Goal: Information Seeking & Learning: Learn about a topic

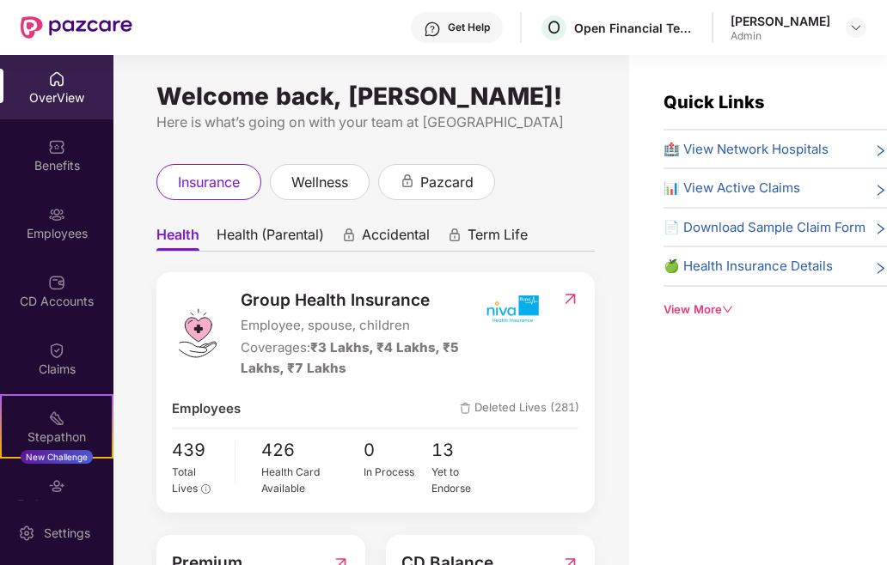
click at [812, 150] on span "🏥 View Network Hospitals" at bounding box center [745, 149] width 165 height 21
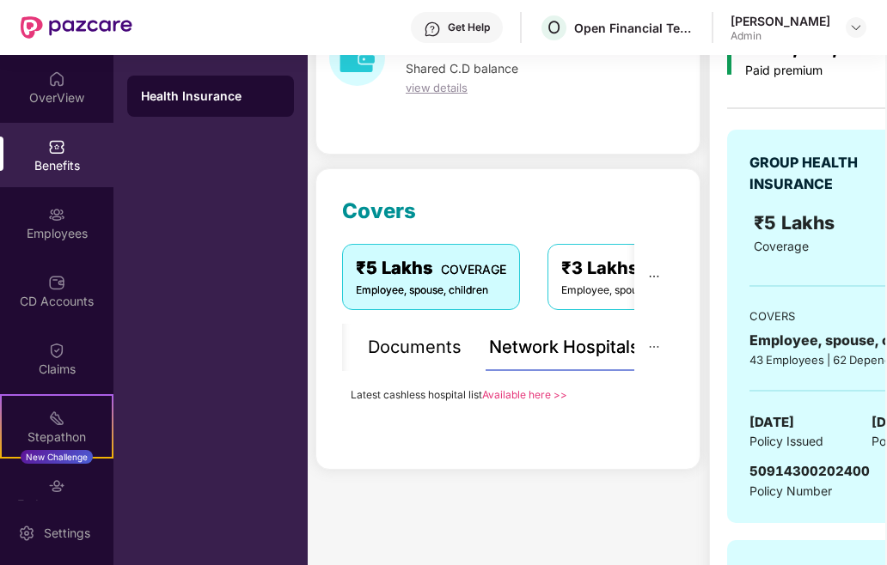
scroll to position [109, 0]
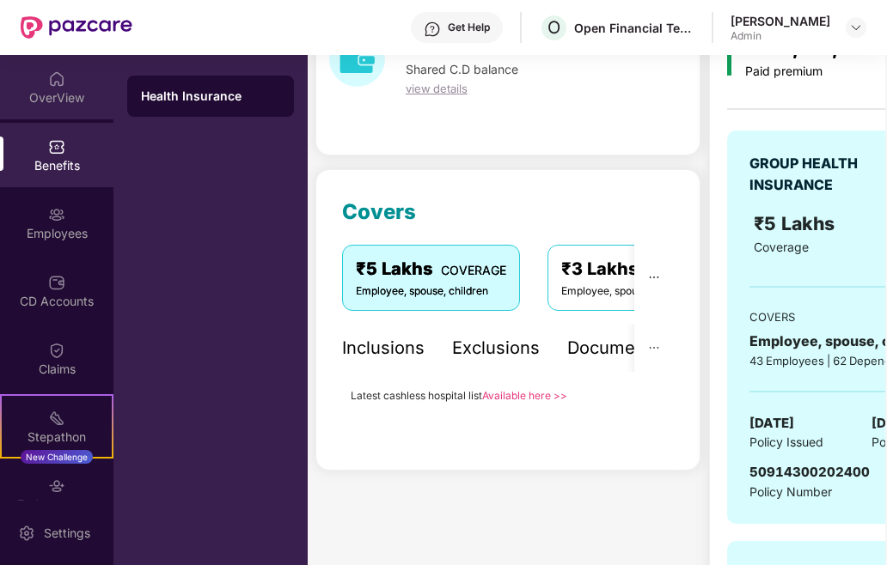
click at [76, 86] on div "OverView" at bounding box center [56, 87] width 113 height 64
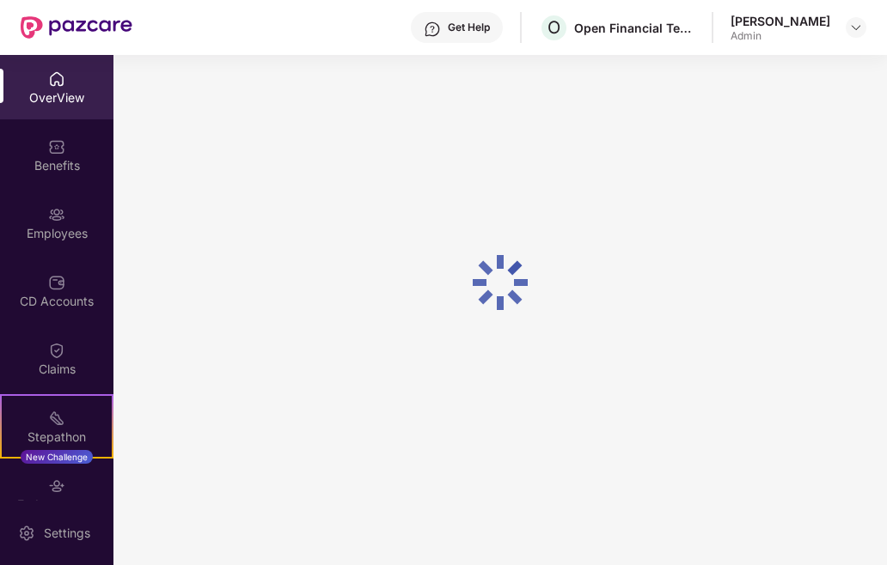
scroll to position [55, 0]
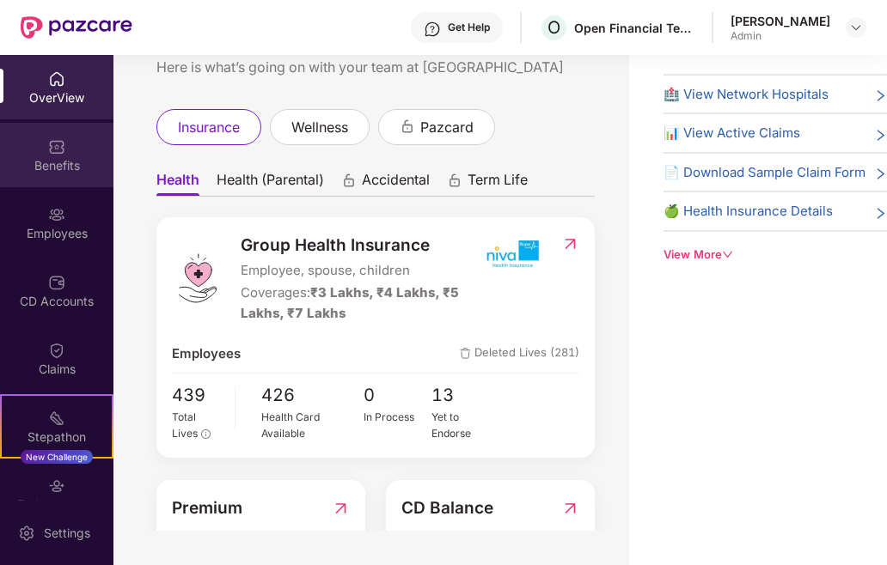
click at [36, 178] on div "Benefits" at bounding box center [56, 155] width 113 height 64
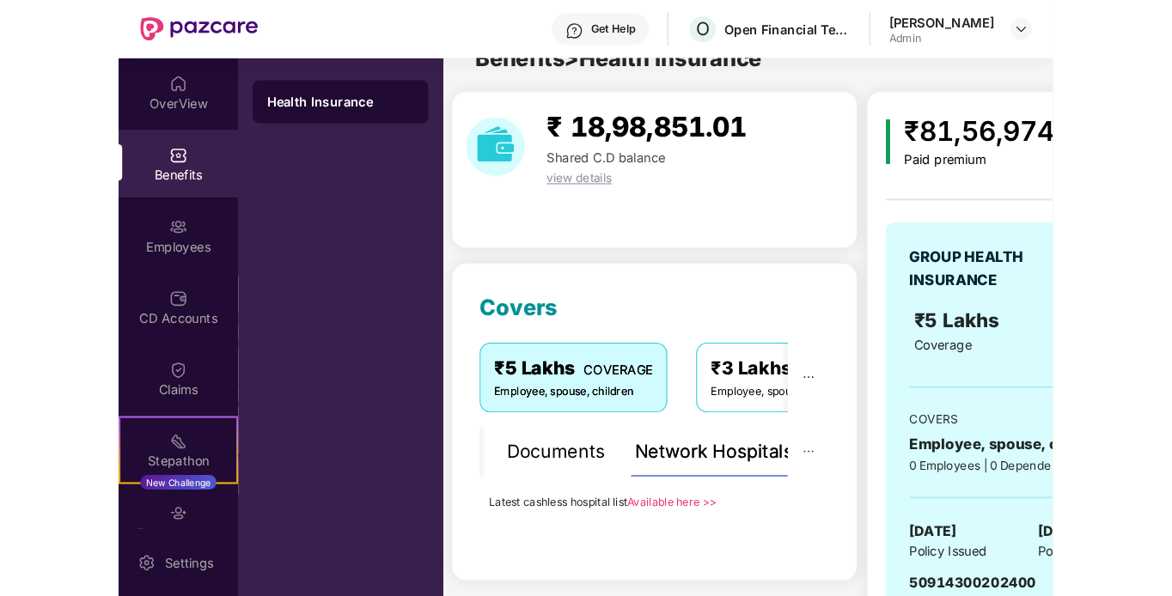
scroll to position [109, 0]
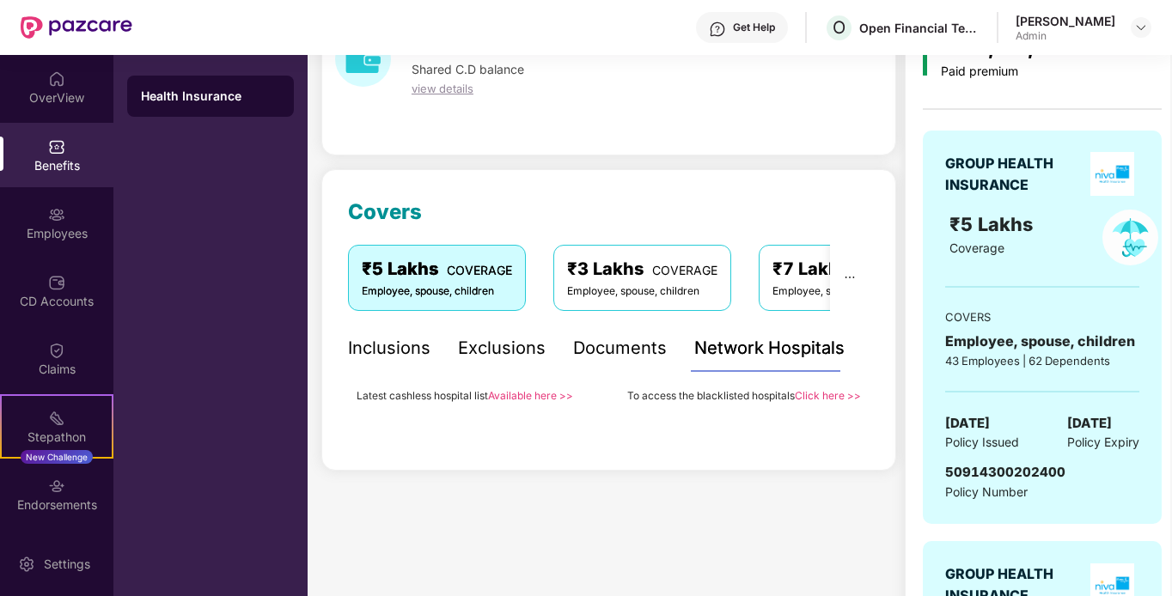
click at [632, 291] on div "Employee, spouse, children" at bounding box center [642, 292] width 150 height 16
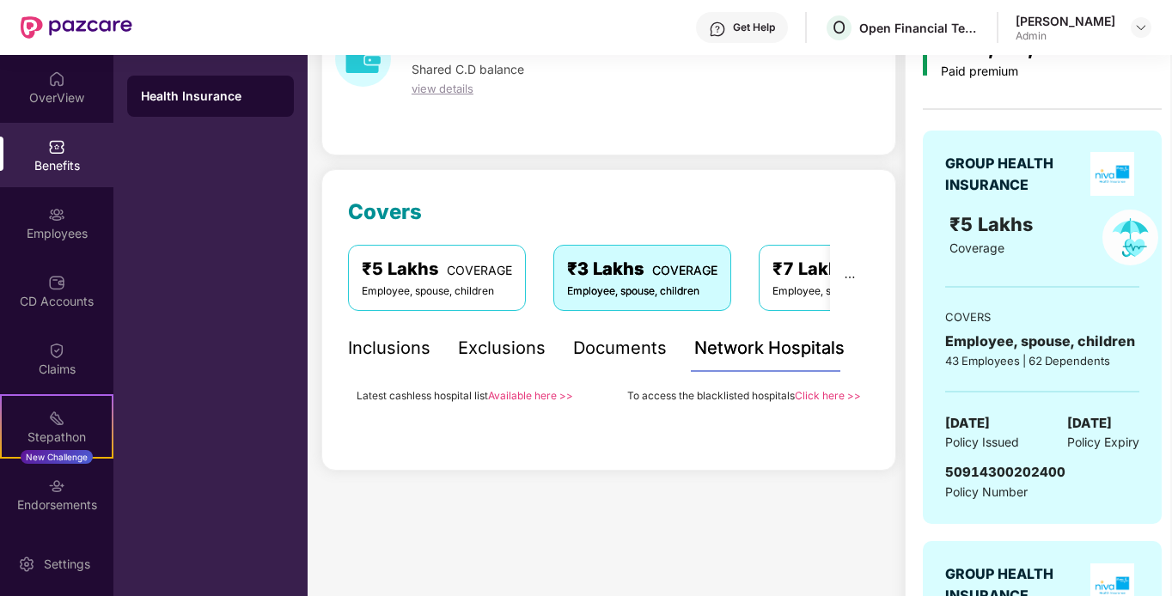
click at [631, 339] on div "Documents" at bounding box center [620, 348] width 94 height 27
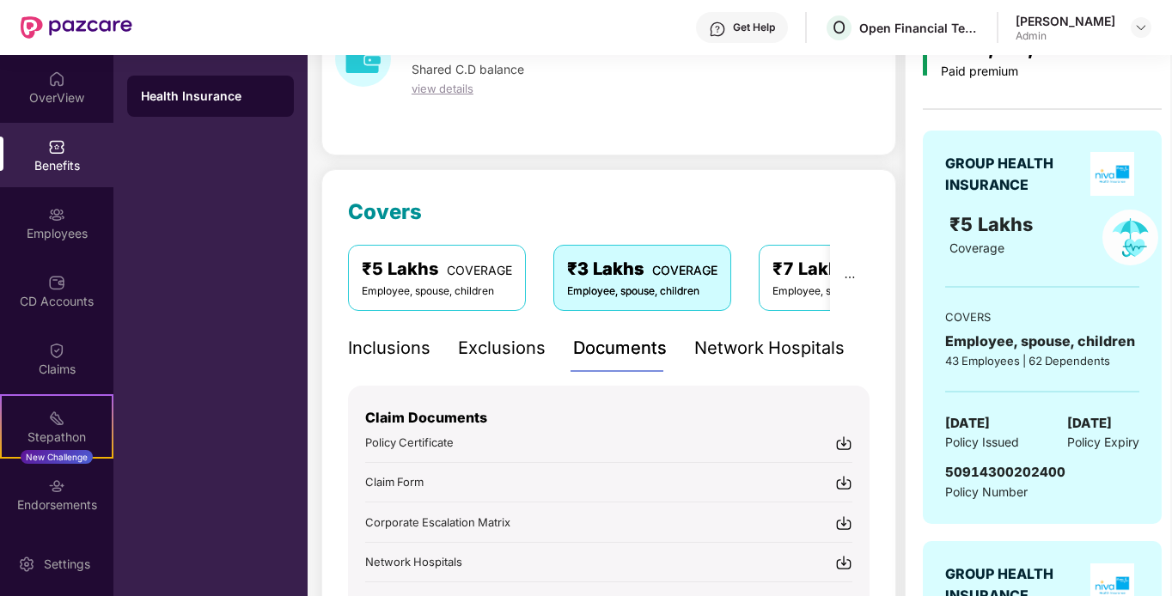
click at [728, 355] on div "Network Hospitals" at bounding box center [769, 348] width 150 height 27
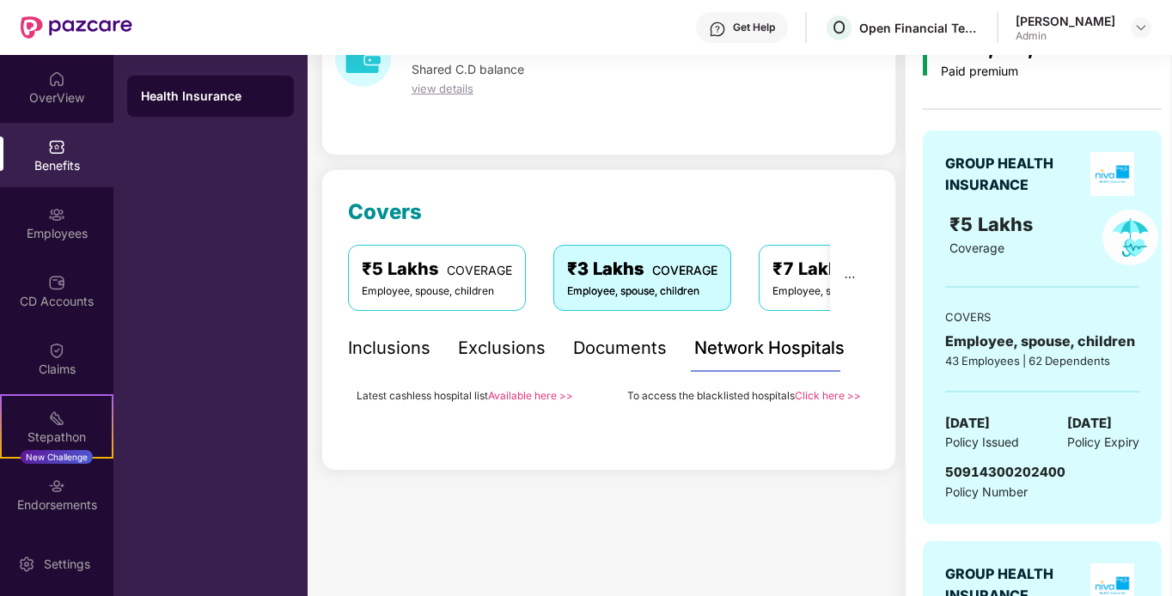
click at [514, 398] on link "Available here >>" at bounding box center [530, 395] width 85 height 13
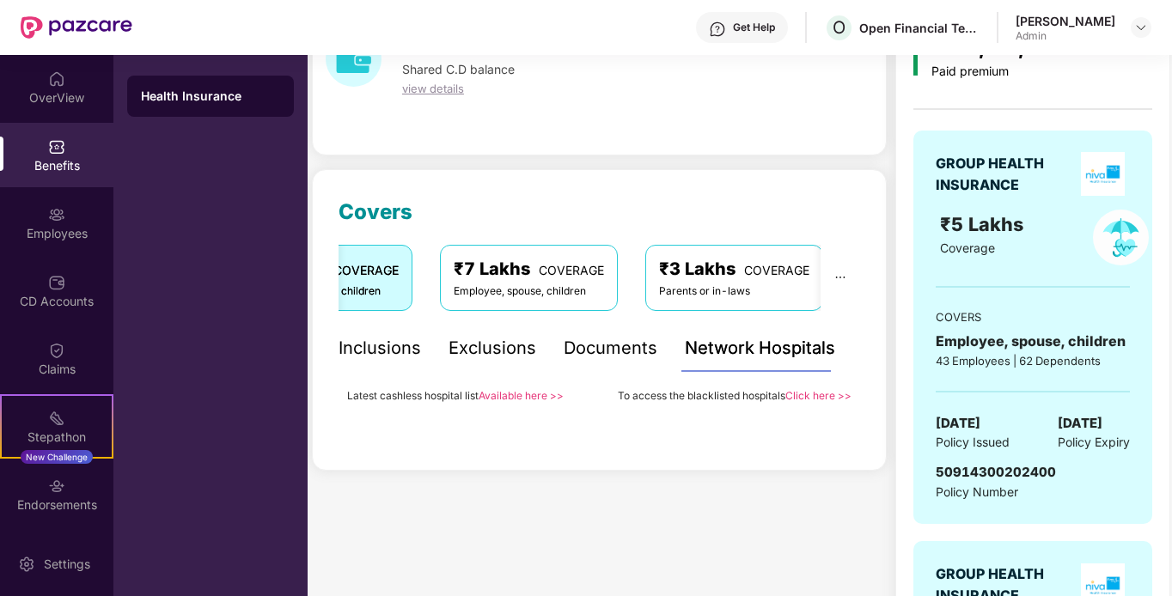
click at [713, 282] on div "₹3 Lakhs COVERAGE" at bounding box center [734, 269] width 150 height 27
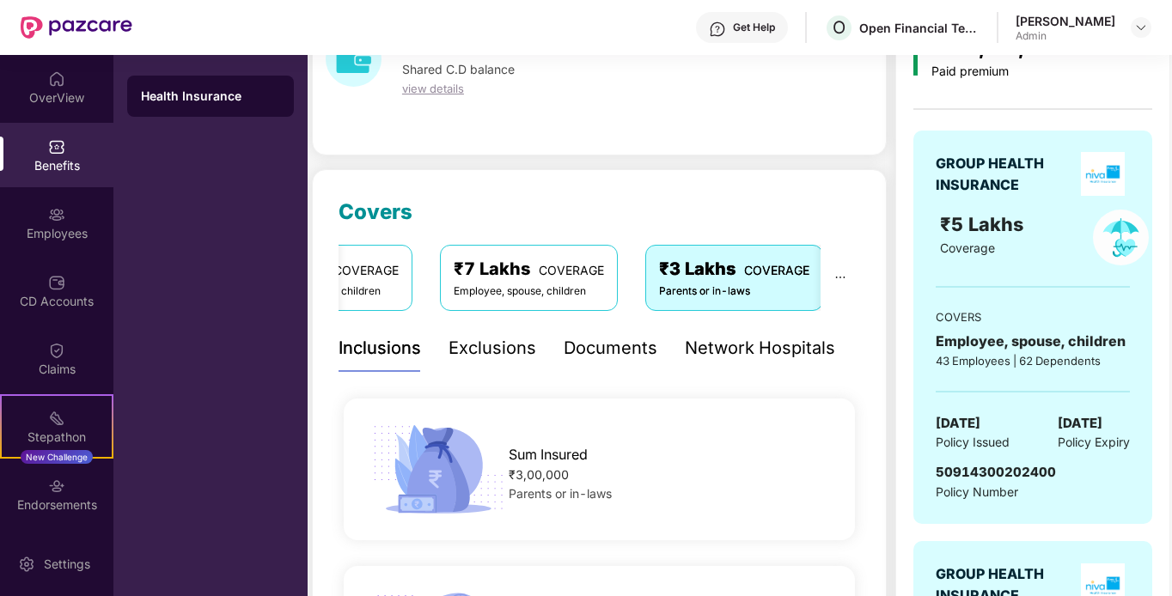
click at [713, 282] on div "₹3 Lakhs COVERAGE" at bounding box center [734, 269] width 150 height 27
click at [712, 348] on div "Network Hospitals" at bounding box center [760, 348] width 150 height 27
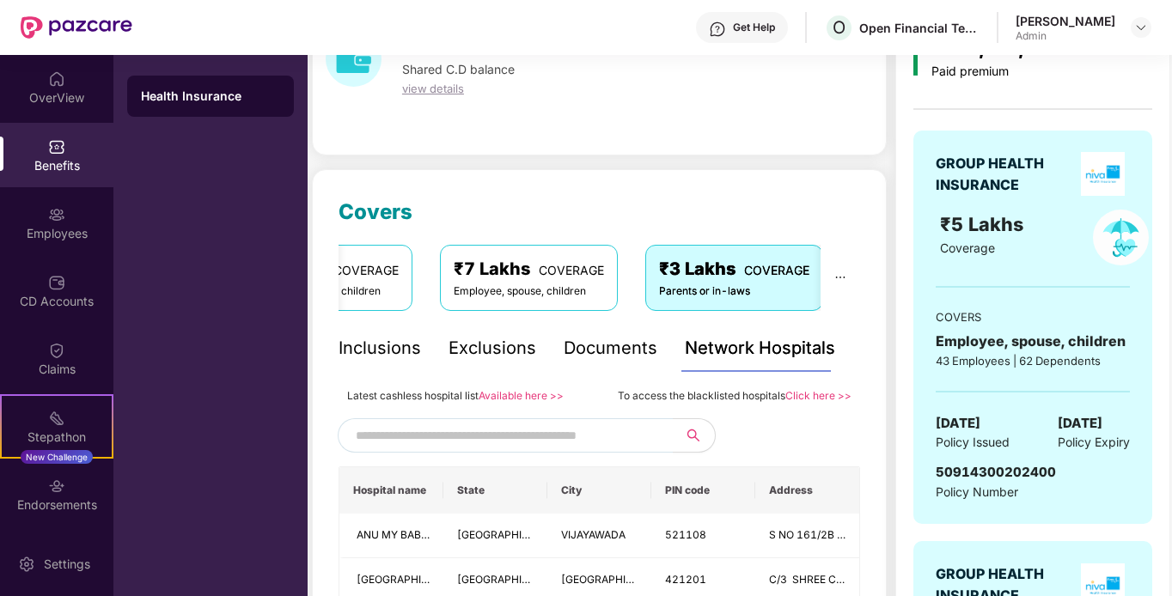
click at [514, 396] on link "Available here >>" at bounding box center [521, 395] width 85 height 13
